Goal: Communication & Community: Answer question/provide support

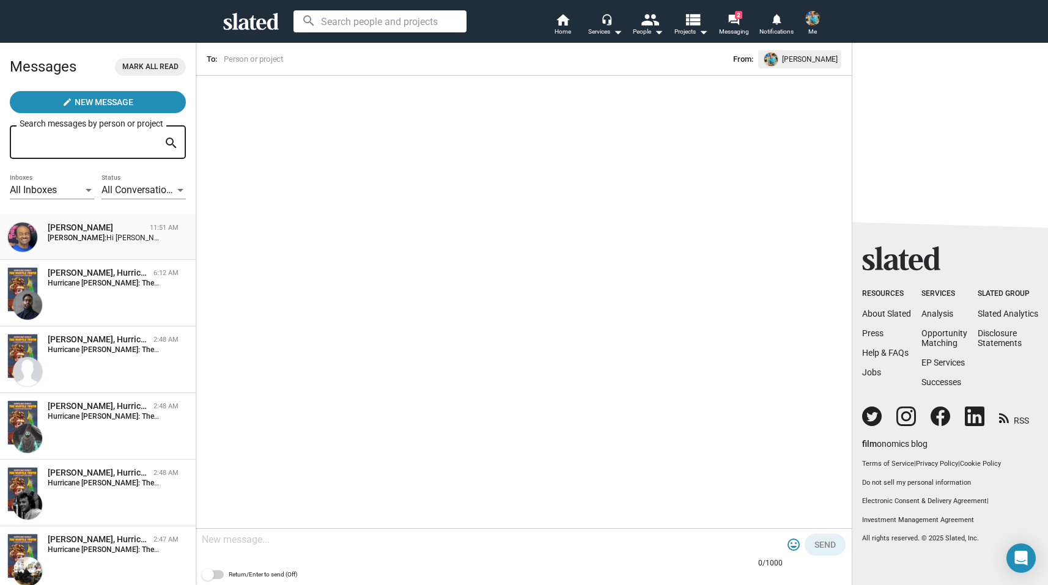
click at [100, 241] on strong "[PERSON_NAME]:" at bounding box center [77, 238] width 59 height 9
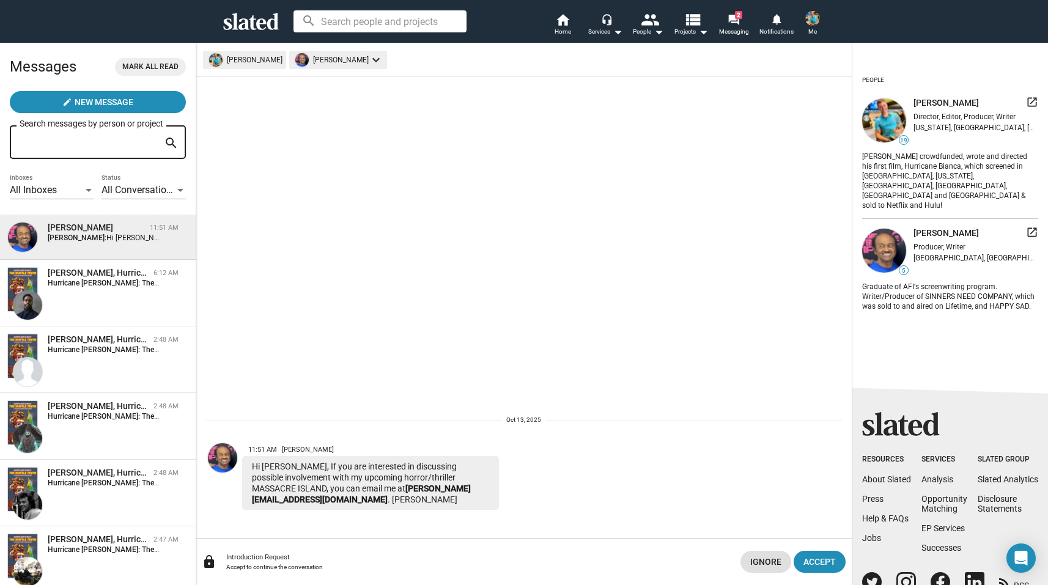
click at [221, 462] on img at bounding box center [222, 457] width 29 height 29
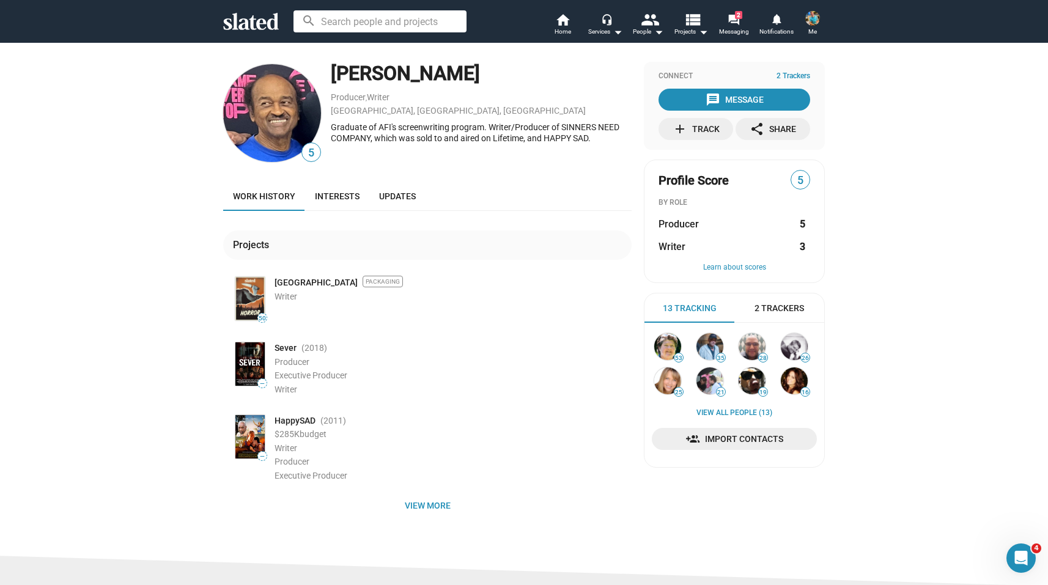
drag, startPoint x: 331, startPoint y: 72, endPoint x: 462, endPoint y: 72, distance: 130.8
click at [462, 72] on div "[PERSON_NAME]" at bounding box center [481, 74] width 301 height 26
copy div "[PERSON_NAME]"
click at [738, 19] on mat-icon "forum" at bounding box center [734, 19] width 12 height 12
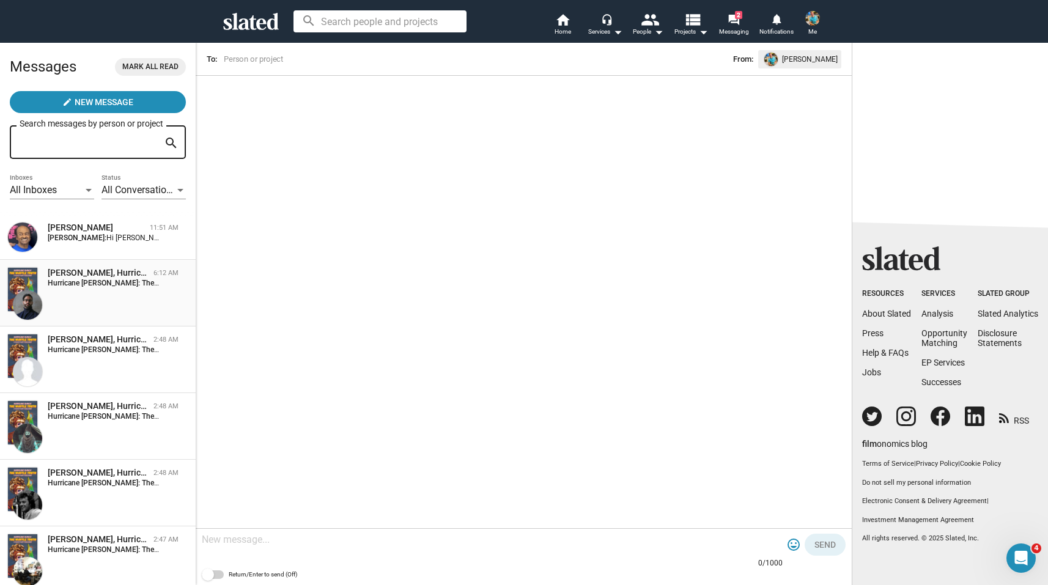
click at [106, 296] on div "[PERSON_NAME], Hurricane [PERSON_NAME]: The Waffle Truth 6:12 AM Hurricane [PER…" at bounding box center [97, 293] width 181 height 52
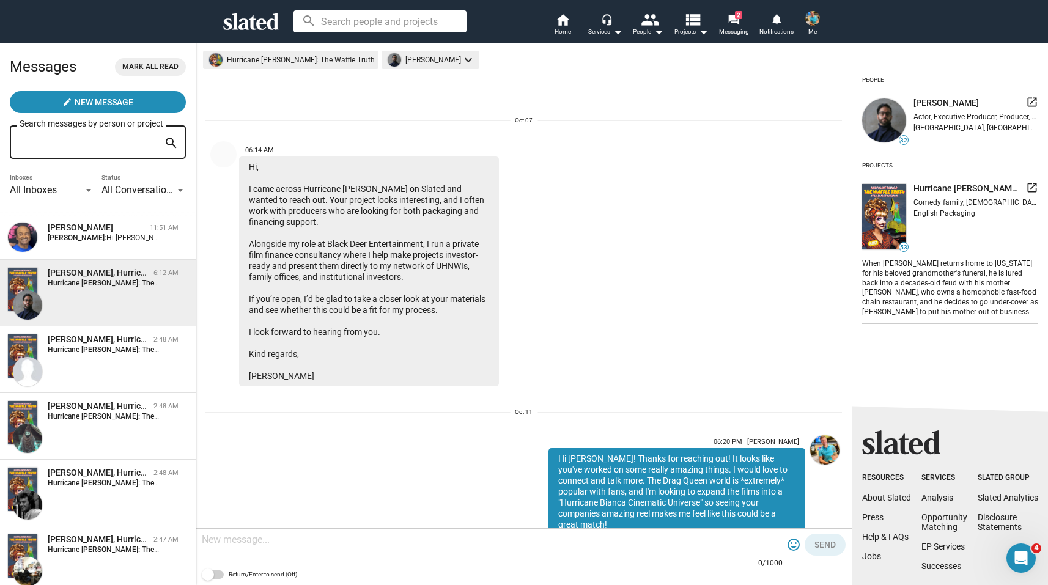
scroll to position [347, 0]
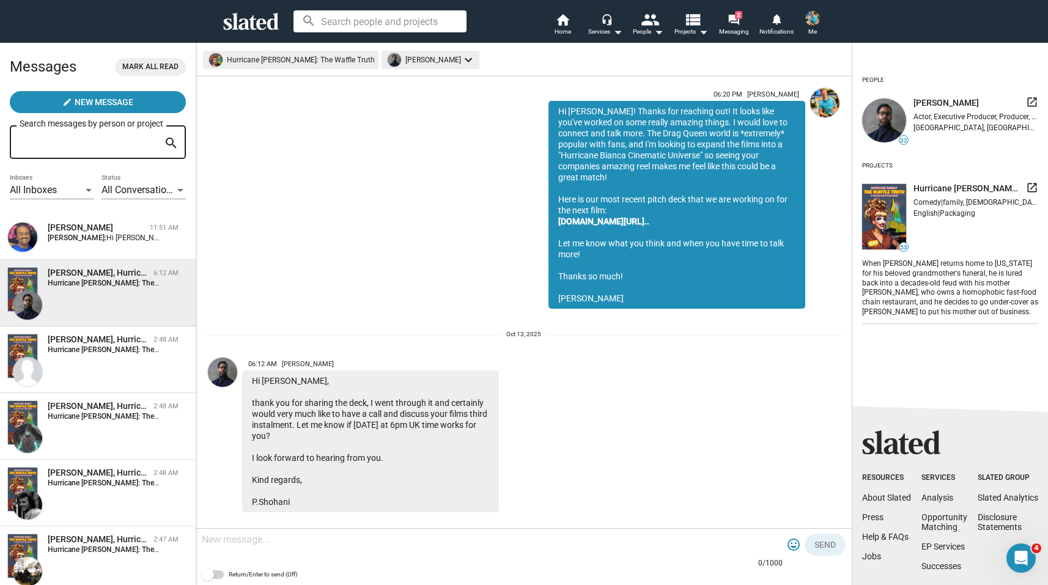
click at [385, 541] on textarea at bounding box center [492, 540] width 581 height 12
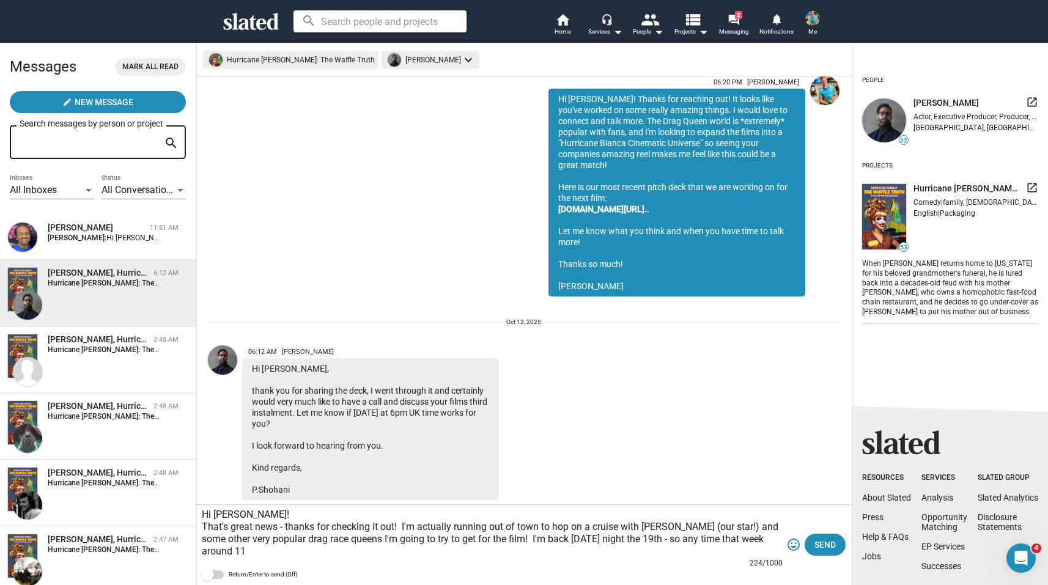
scroll to position [372, 0]
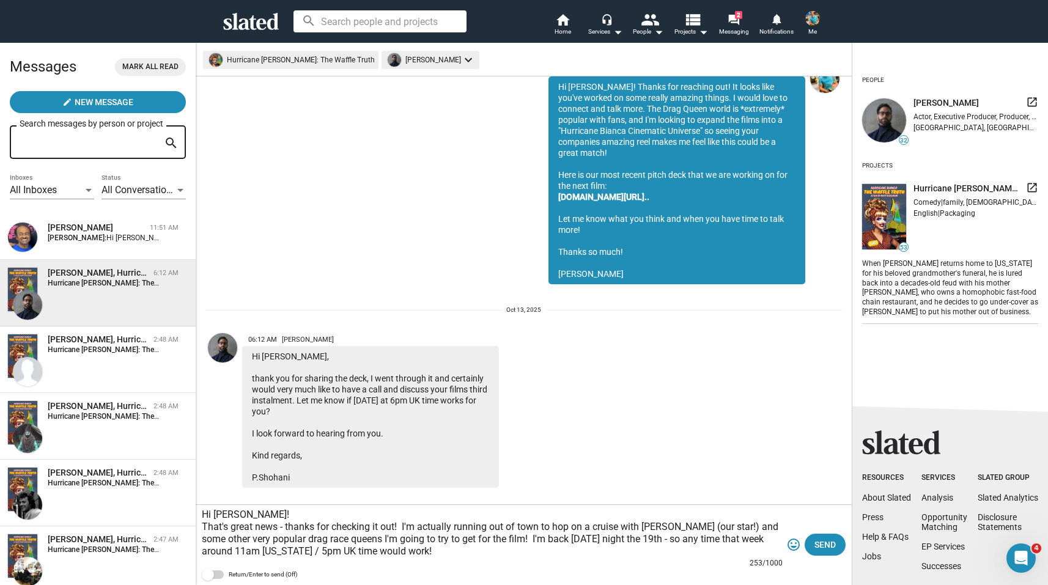
click at [714, 526] on textarea "Hi [PERSON_NAME]! That's great news - thanks for checking it out! I'm actually …" at bounding box center [492, 533] width 581 height 49
click at [438, 552] on textarea "Hi [PERSON_NAME]! That's great news - thanks for checking it out! I'm actually …" at bounding box center [492, 533] width 581 height 49
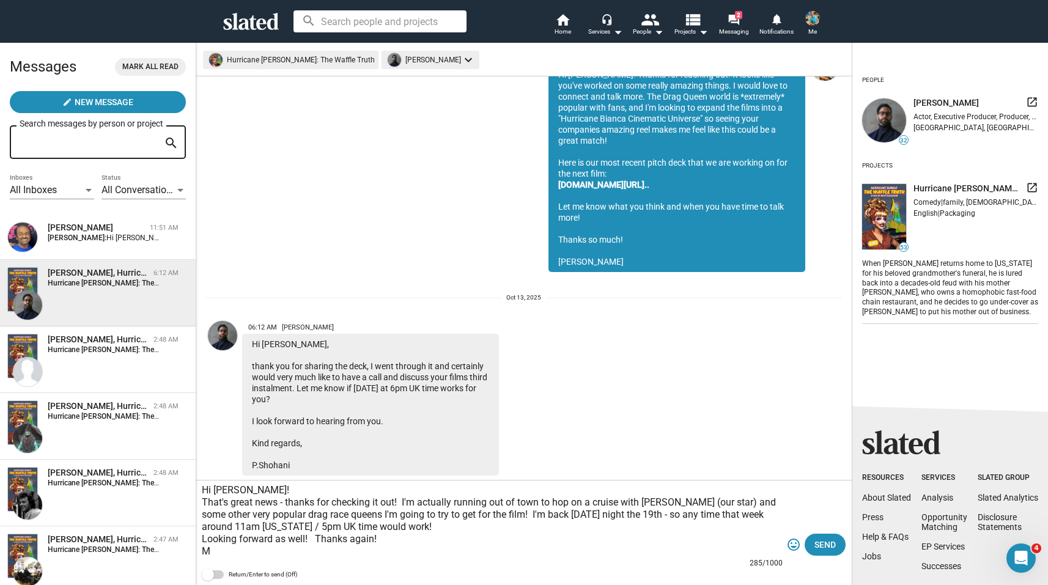
scroll to position [396, 0]
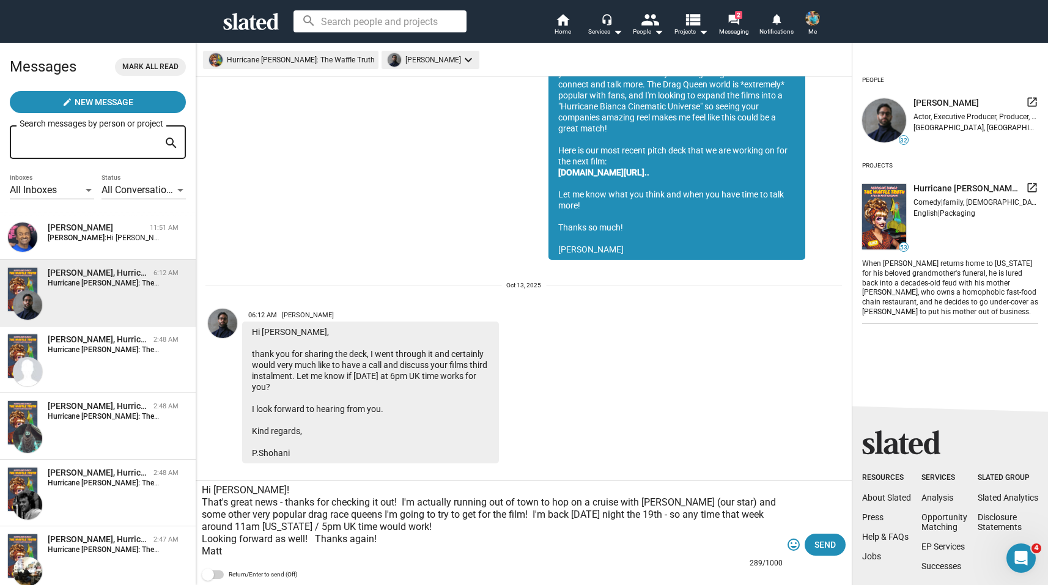
click at [302, 490] on textarea "Hi [PERSON_NAME]! That's great news - thanks for checking it out! I'm actually …" at bounding box center [492, 520] width 581 height 73
click at [400, 534] on textarea "Hi [PERSON_NAME]! That's great news - thanks for checking it out! I'm actually …" at bounding box center [492, 515] width 581 height 86
click at [407, 529] on textarea "Hi [PERSON_NAME]! That's great news - thanks for checking it out! I'm actually …" at bounding box center [492, 515] width 581 height 86
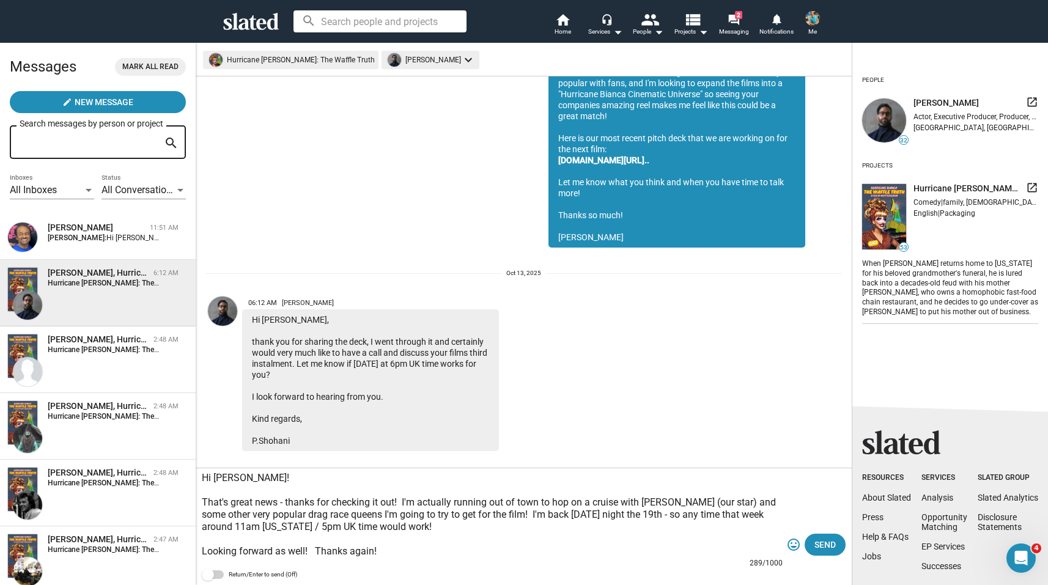
click at [407, 549] on textarea "Hi [PERSON_NAME]! That's great news - thanks for checking it out! I'm actually …" at bounding box center [492, 515] width 581 height 86
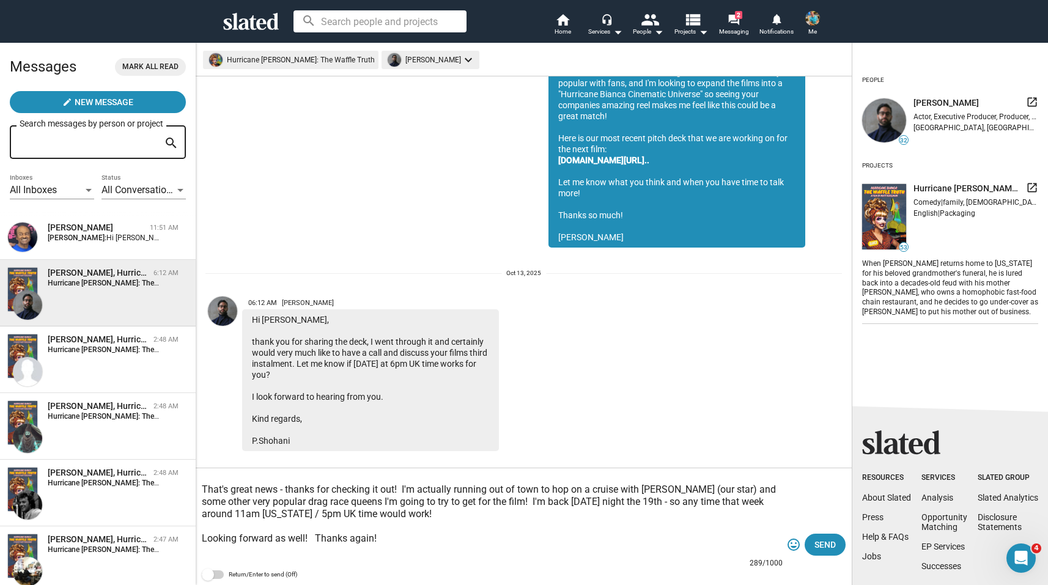
scroll to position [0, 0]
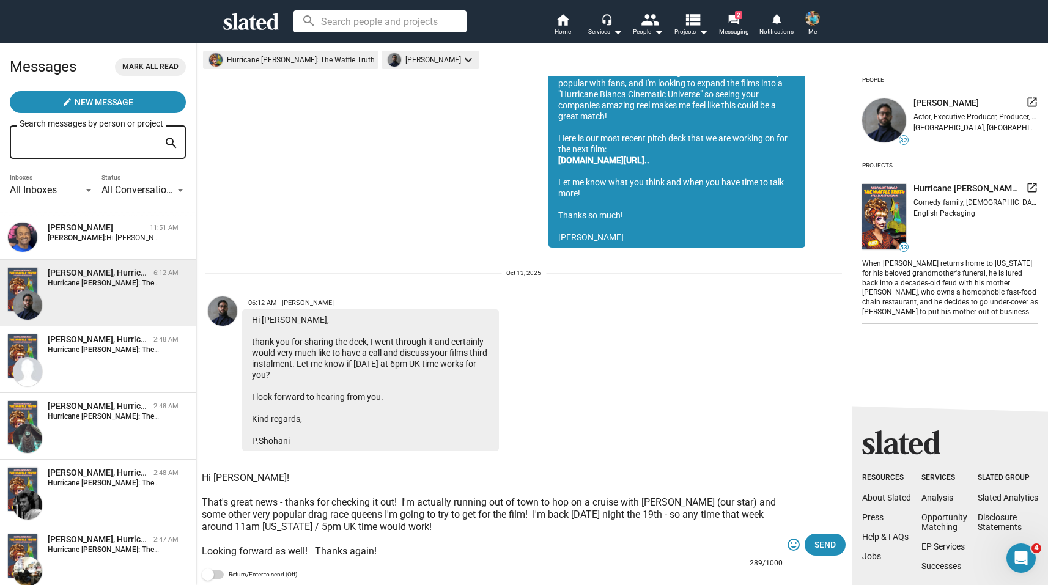
click at [543, 505] on textarea "Hi [PERSON_NAME]! That's great news - thanks for checking it out! I'm actually …" at bounding box center [492, 515] width 581 height 86
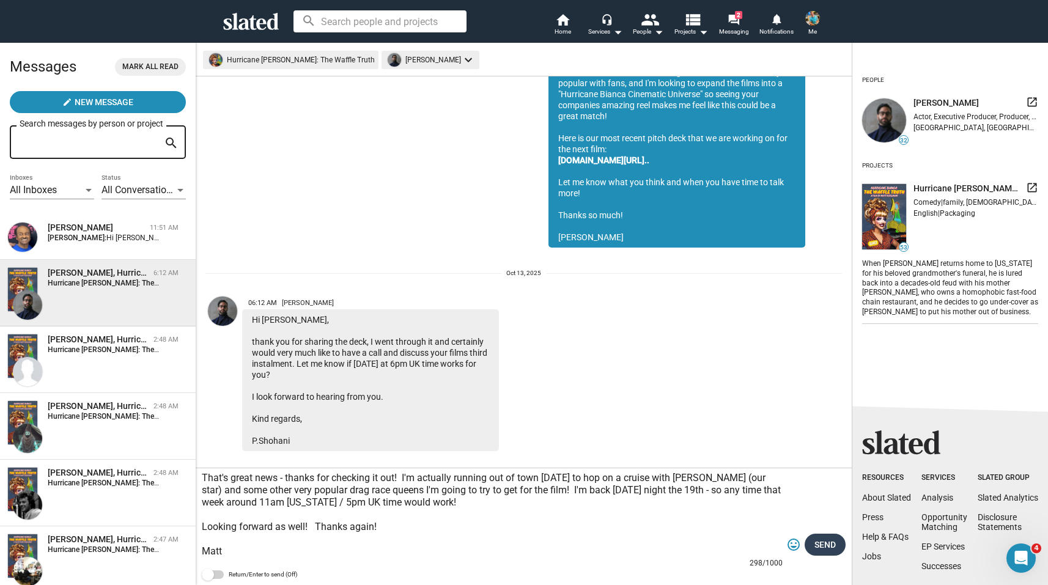
type textarea "Hi [PERSON_NAME]! That's great news - thanks for checking it out! I'm actually …"
click at [833, 546] on span "Send" at bounding box center [824, 545] width 21 height 22
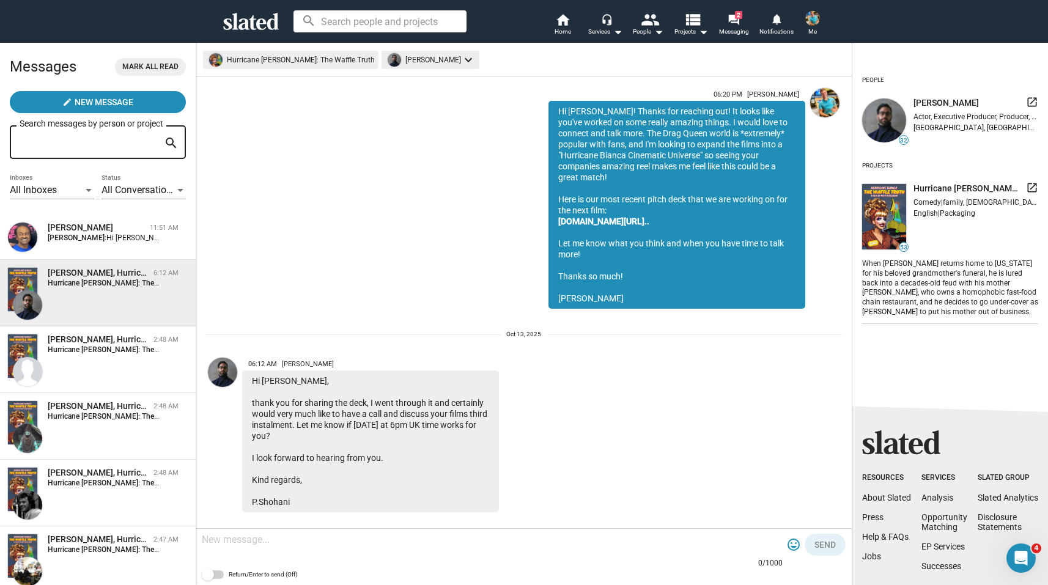
scroll to position [522, 0]
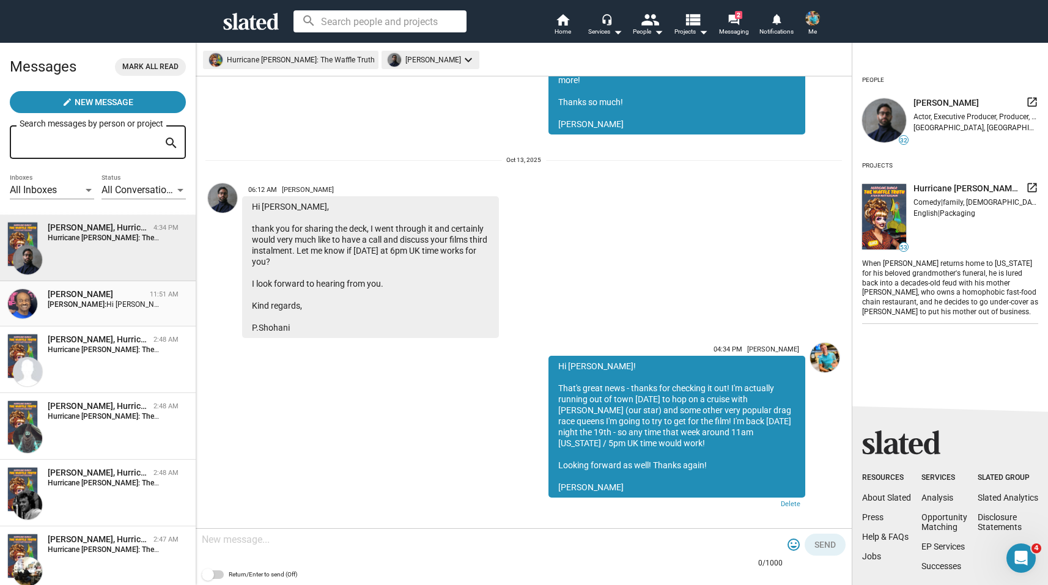
click at [106, 306] on span "Hi [PERSON_NAME], If you are interested in discussing possible involvement with…" at bounding box center [441, 304] width 671 height 9
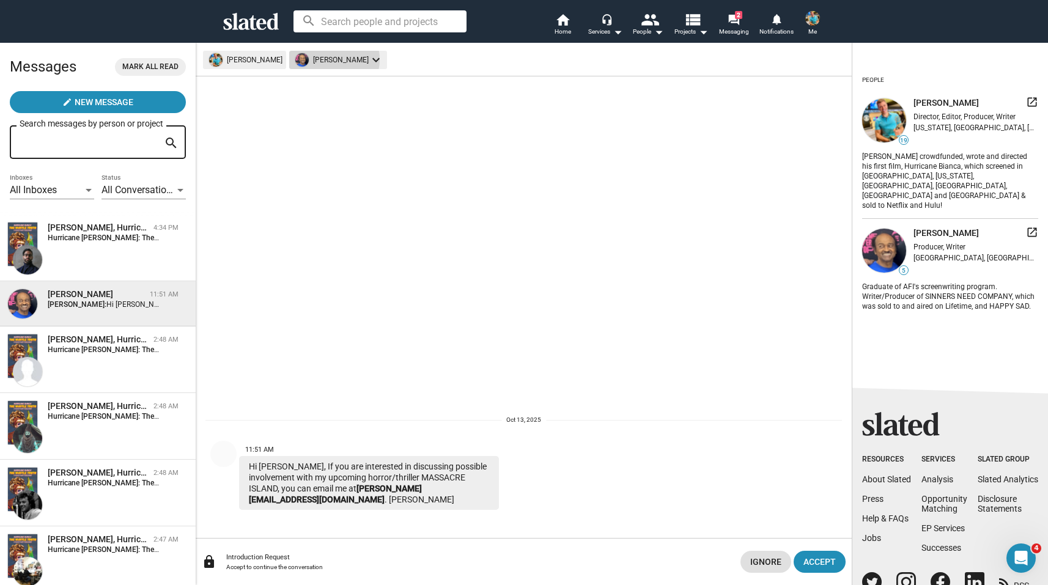
click at [325, 59] on mat-chip "[PERSON_NAME] keyboard_arrow_down" at bounding box center [338, 60] width 98 height 18
click at [330, 174] on div at bounding box center [524, 292] width 1048 height 585
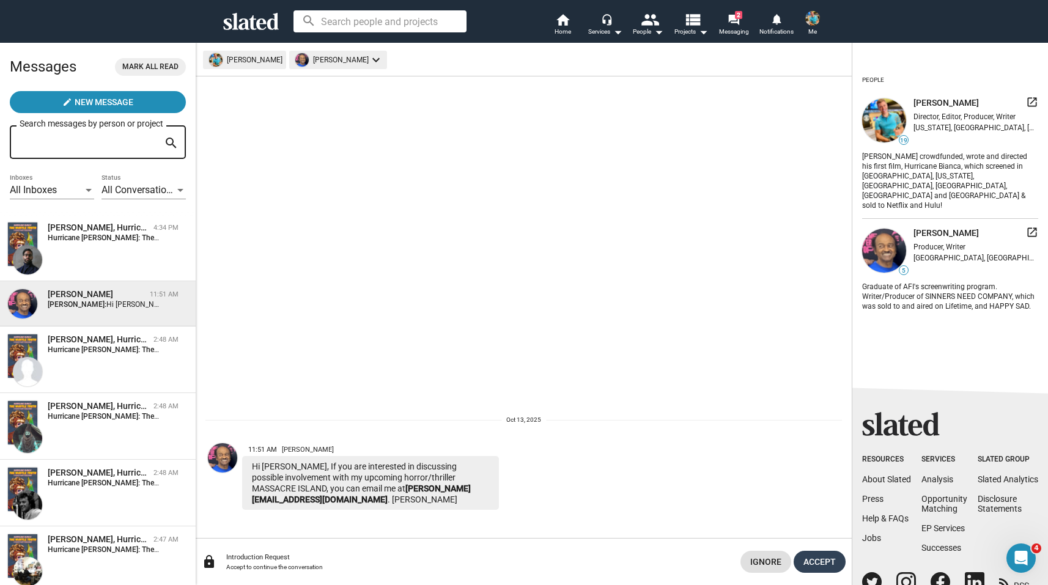
click at [818, 569] on span "Accept" at bounding box center [819, 562] width 32 height 22
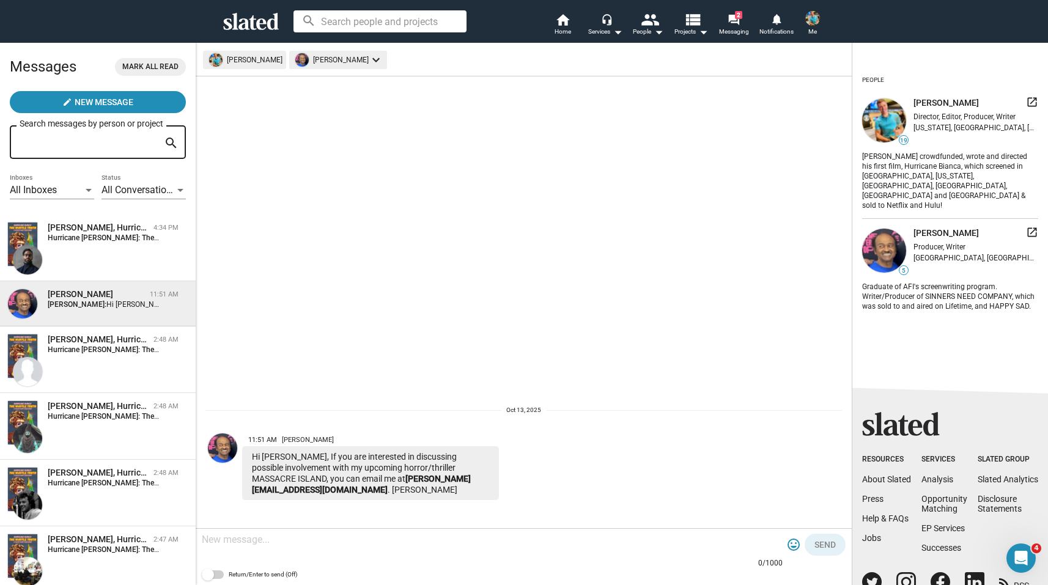
click at [308, 545] on textarea at bounding box center [492, 540] width 581 height 12
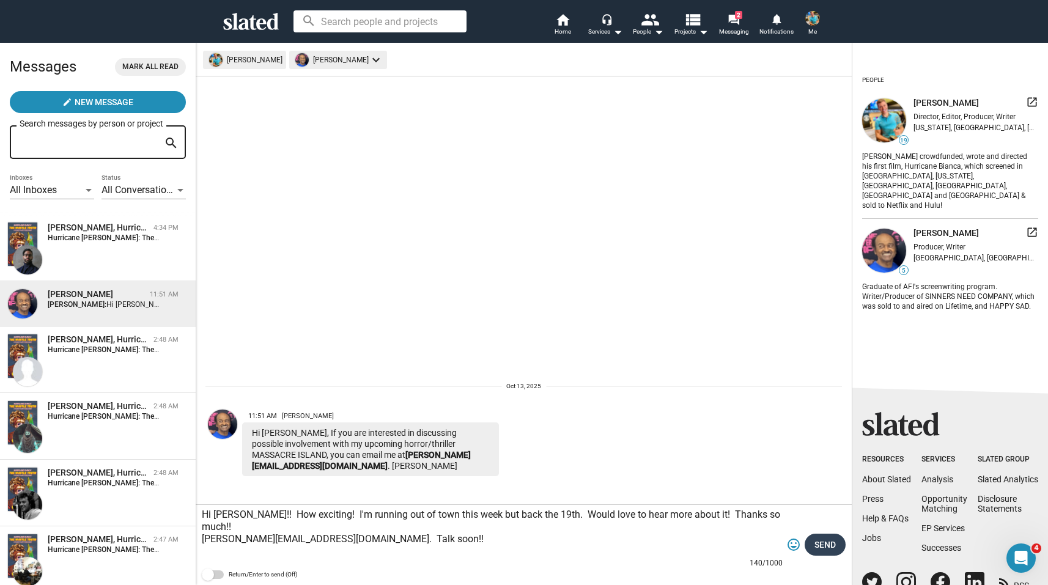
type textarea "Hi [PERSON_NAME]!! How exciting! I'm running out of town this week but back the…"
click at [830, 542] on span "Send" at bounding box center [824, 545] width 21 height 22
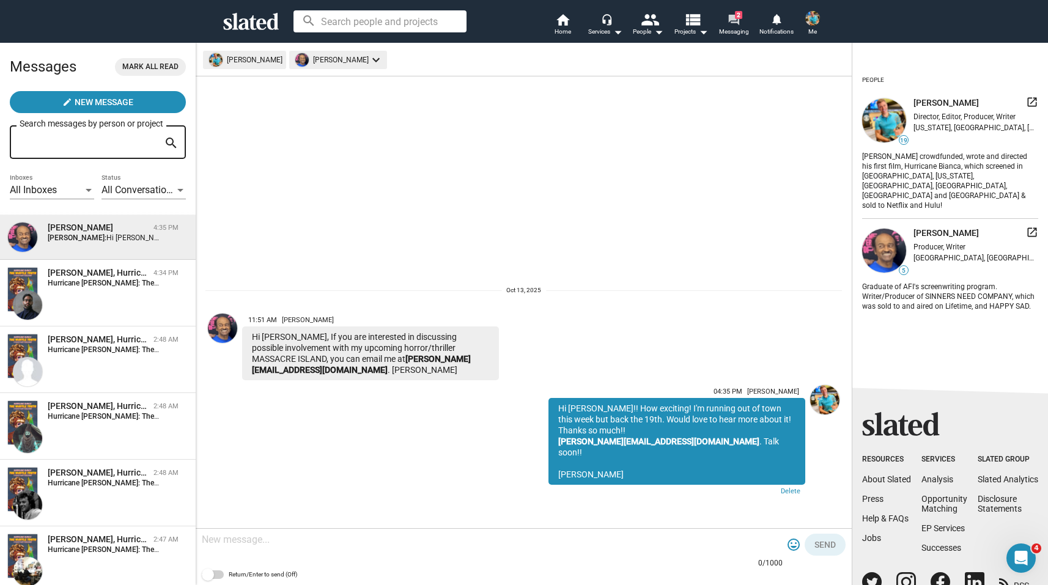
click at [735, 20] on mat-icon "forum" at bounding box center [734, 19] width 12 height 12
